Goal: Transaction & Acquisition: Download file/media

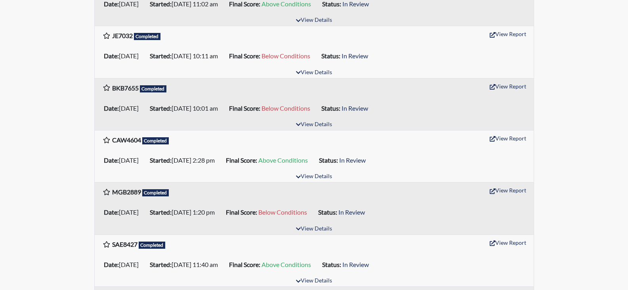
scroll to position [634, 0]
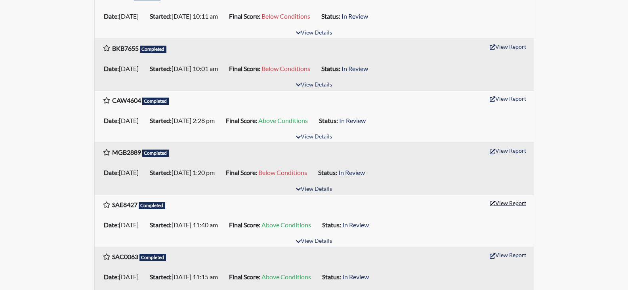
click at [512, 204] on button "View Report" at bounding box center [508, 202] width 44 height 12
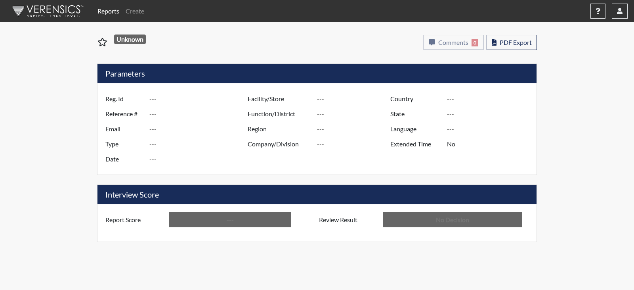
type input "SAE8427"
type input "48749"
type input "---"
type input "Corrections Pre-Employment"
type input "[DATE]"
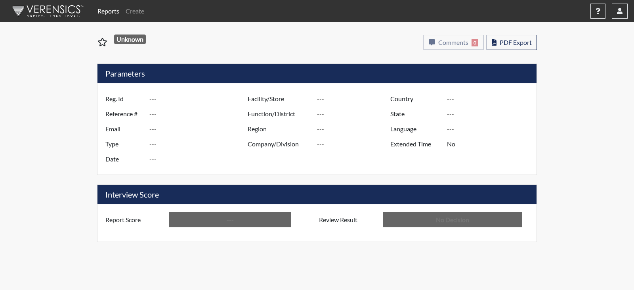
type input "[PERSON_NAME]"
type input "[GEOGRAPHIC_DATA]"
type input "[US_STATE]"
type input "English"
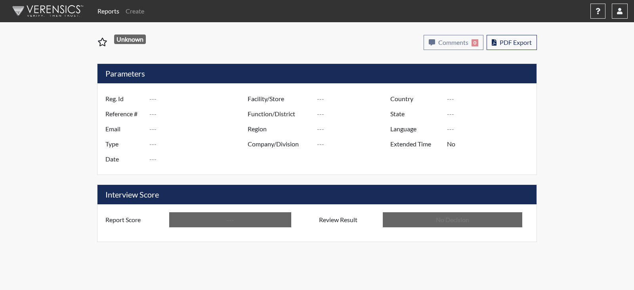
type input "Above Conditions"
type input "In Review"
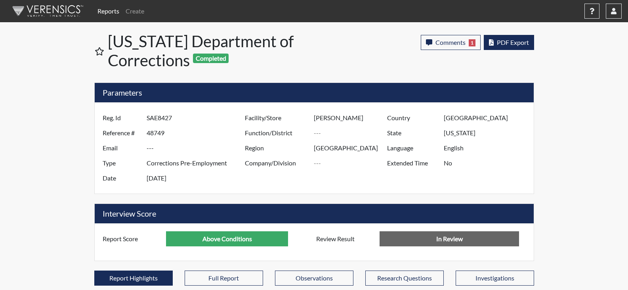
scroll to position [132, 329]
click at [503, 40] on span "PDF Export" at bounding box center [513, 42] width 32 height 8
